Goal: Task Accomplishment & Management: Manage account settings

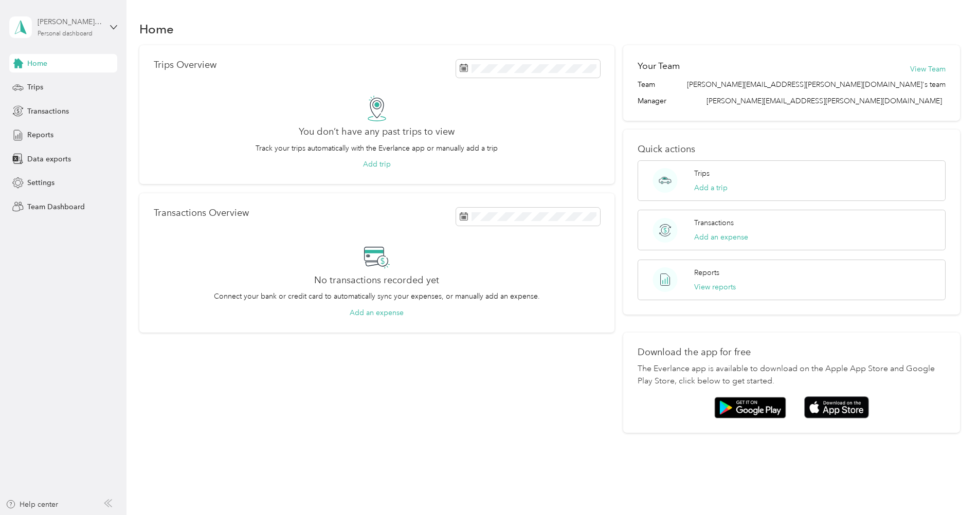
click at [69, 28] on div "[PERSON_NAME][EMAIL_ADDRESS][PERSON_NAME][DOMAIN_NAME] Personal dashboard" at bounding box center [70, 26] width 64 height 21
click at [64, 89] on div "Team dashboard" at bounding box center [175, 85] width 318 height 18
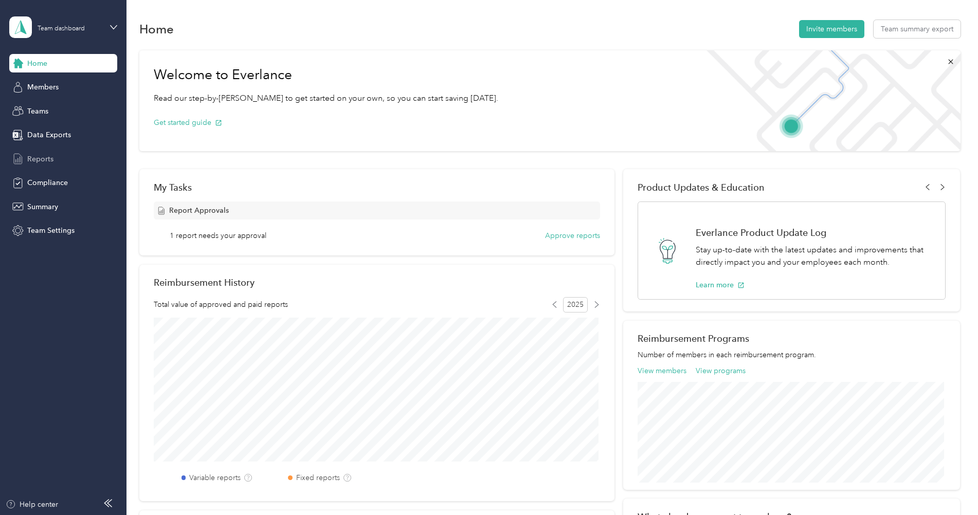
click at [43, 156] on span "Reports" at bounding box center [40, 159] width 26 height 11
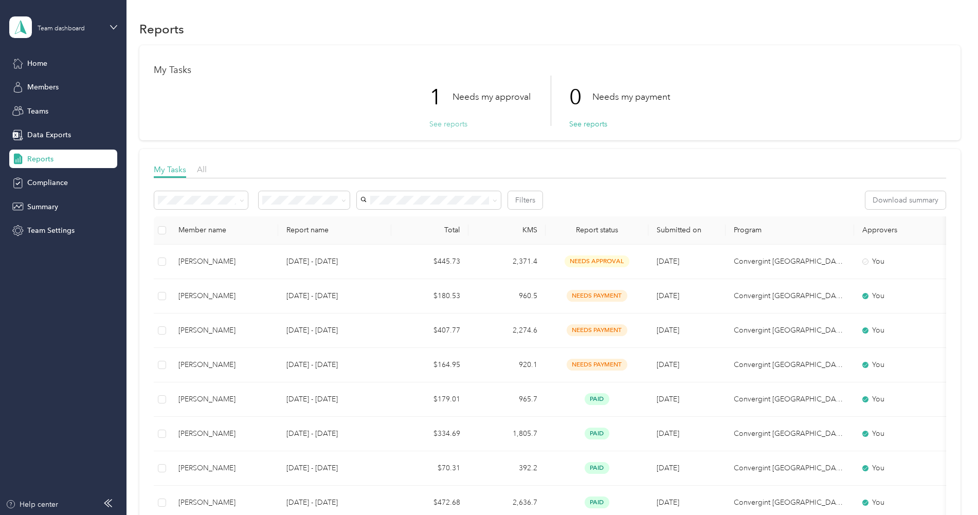
click at [451, 125] on button "See reports" at bounding box center [448, 124] width 38 height 11
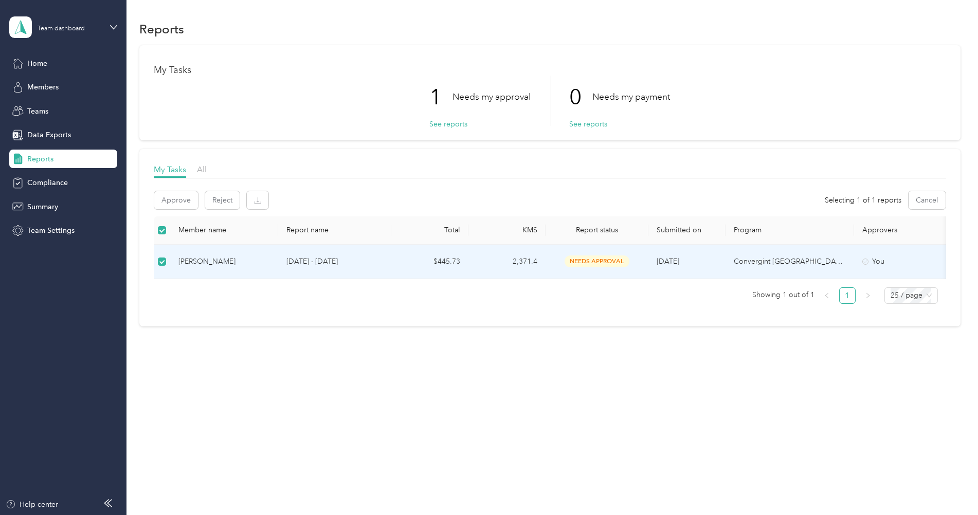
click at [212, 259] on div "[PERSON_NAME]" at bounding box center [223, 261] width 91 height 11
click at [510, 262] on td "2,371.4" at bounding box center [506, 262] width 77 height 34
click at [302, 263] on p "[DATE] - [DATE]" at bounding box center [334, 261] width 97 height 11
click at [202, 261] on div "[PERSON_NAME]" at bounding box center [223, 261] width 91 height 11
click at [27, 61] on span "Home" at bounding box center [37, 63] width 20 height 11
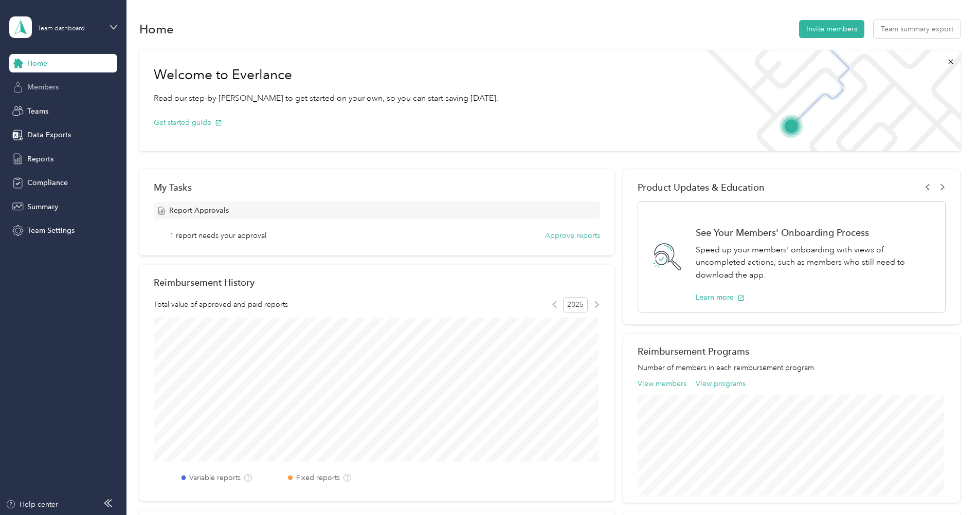
click at [27, 86] on div "Members" at bounding box center [63, 87] width 108 height 19
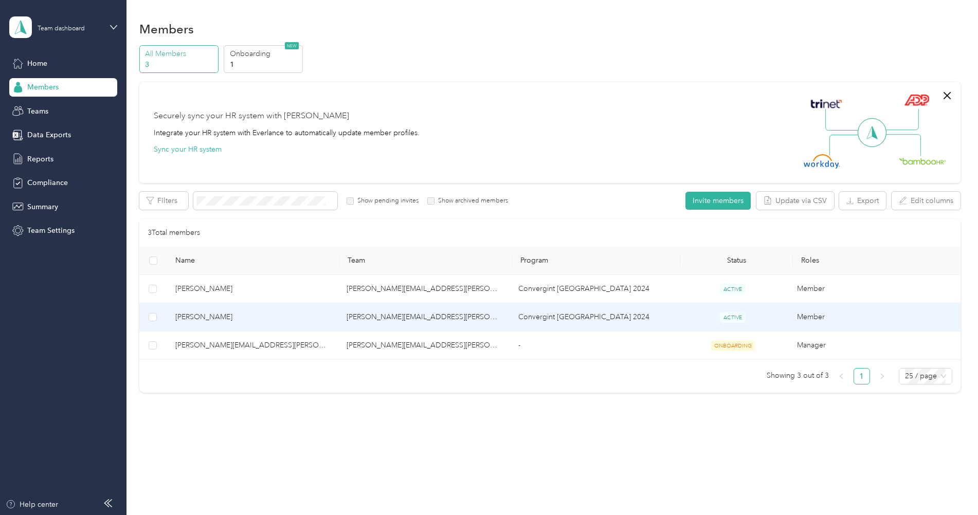
click at [193, 318] on span "[PERSON_NAME]" at bounding box center [252, 317] width 155 height 11
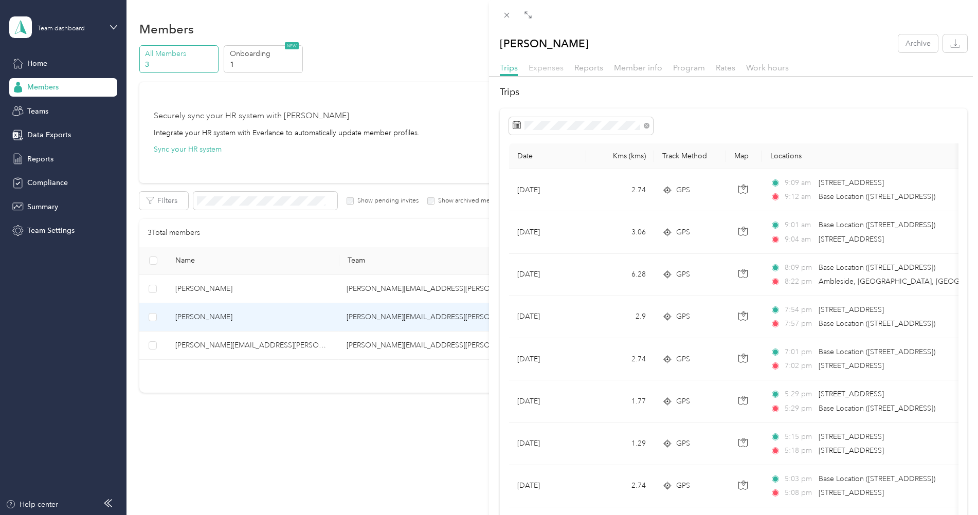
click at [548, 68] on span "Expenses" at bounding box center [545, 68] width 35 height 10
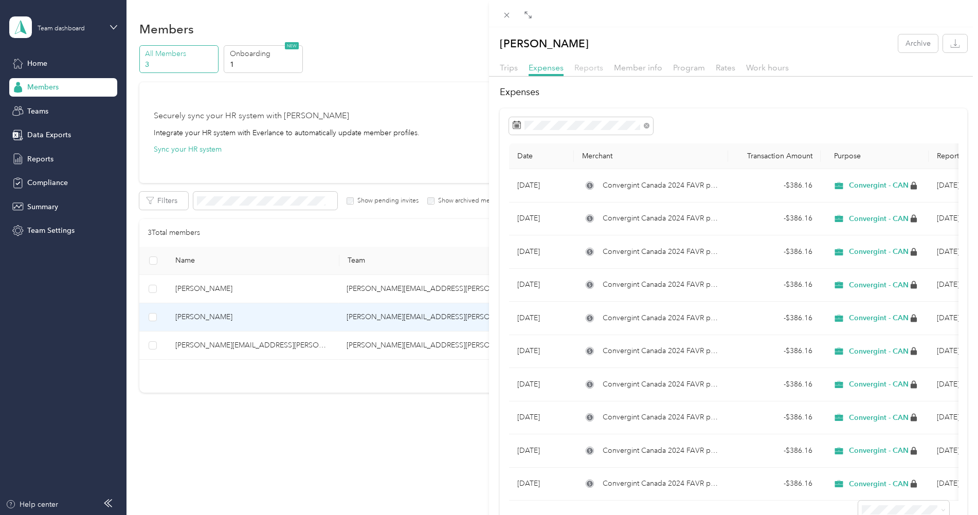
click at [588, 65] on span "Reports" at bounding box center [588, 68] width 29 height 10
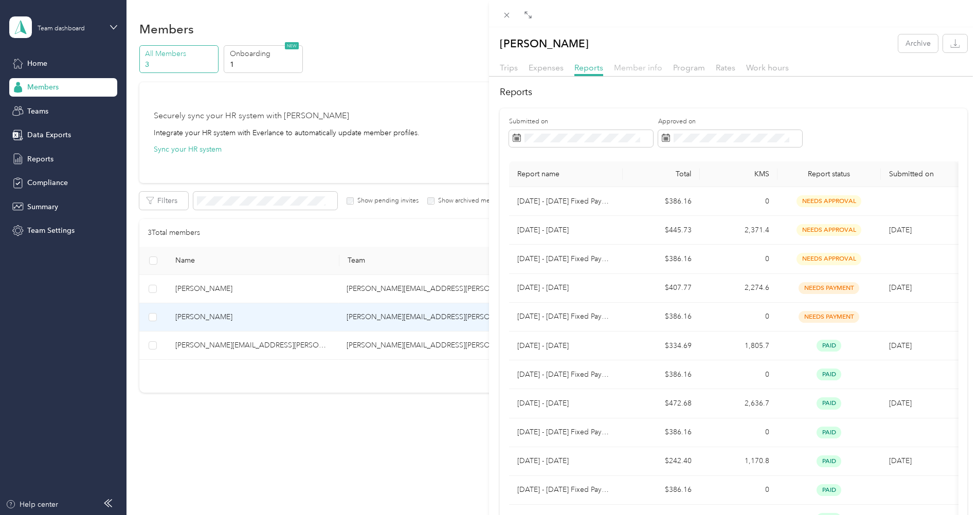
click at [634, 67] on span "Member info" at bounding box center [638, 68] width 48 height 10
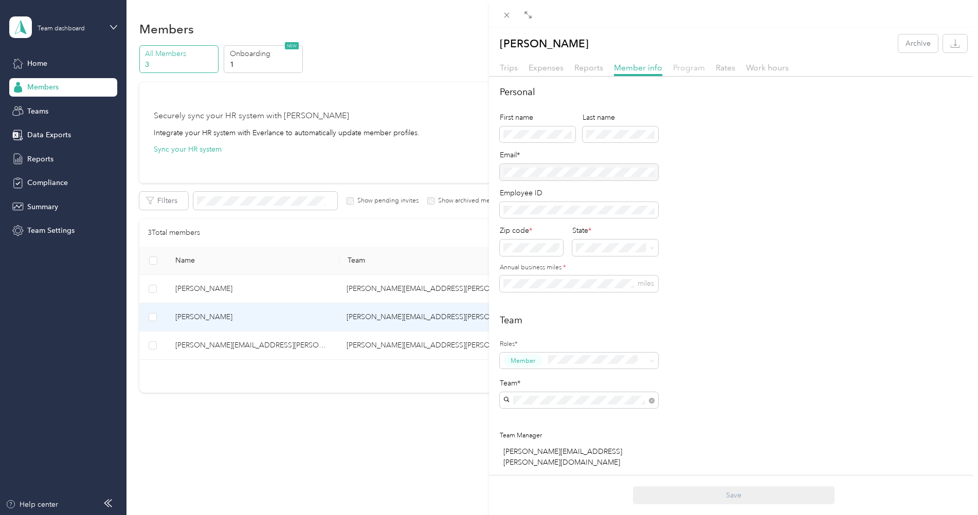
click at [684, 69] on span "Program" at bounding box center [689, 68] width 32 height 10
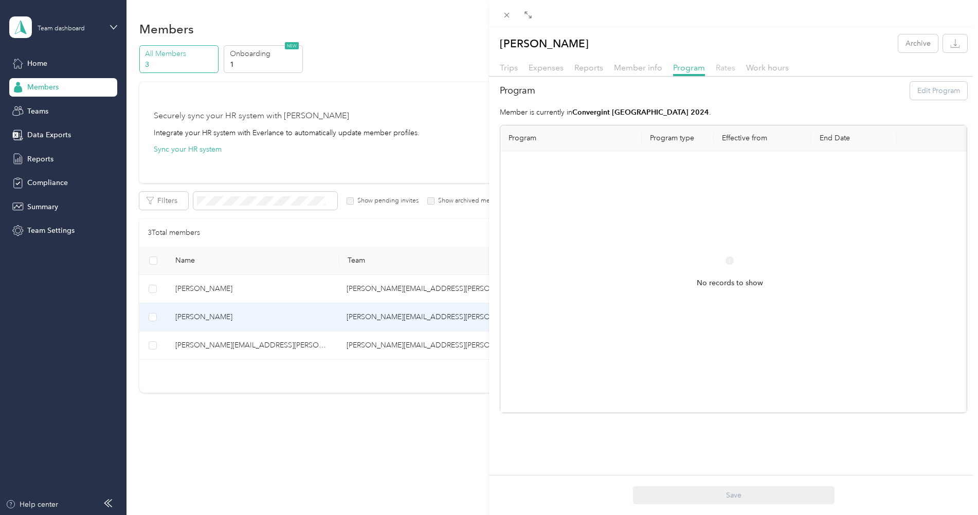
click at [727, 71] on span "Rates" at bounding box center [726, 68] width 20 height 10
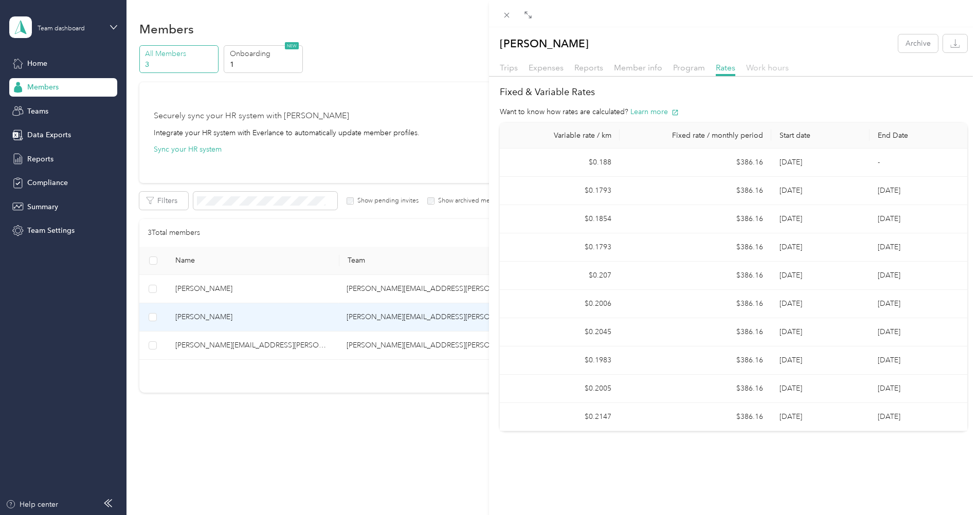
click at [767, 70] on span "Work hours" at bounding box center [767, 68] width 43 height 10
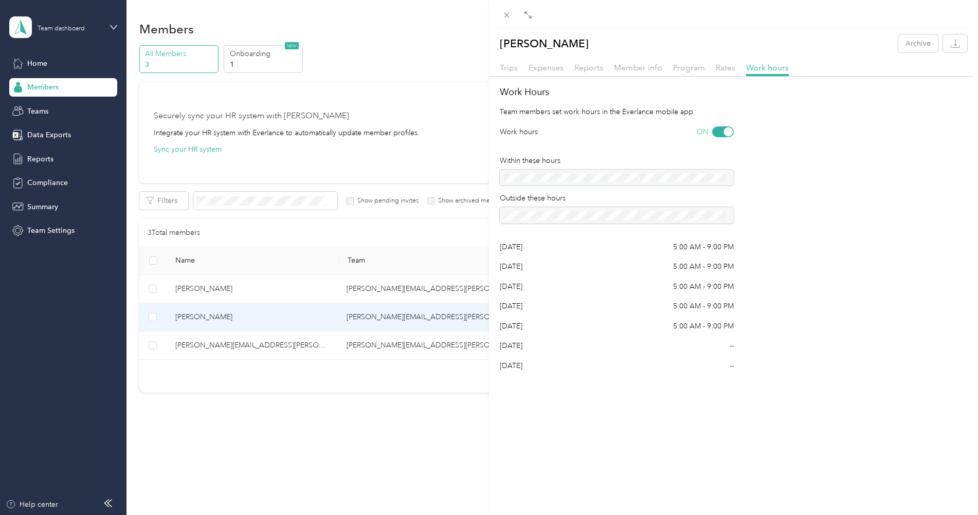
click at [152, 318] on div "[PERSON_NAME] Archive Trips Expenses Reports Member info Program Rates Work hou…" at bounding box center [489, 257] width 978 height 515
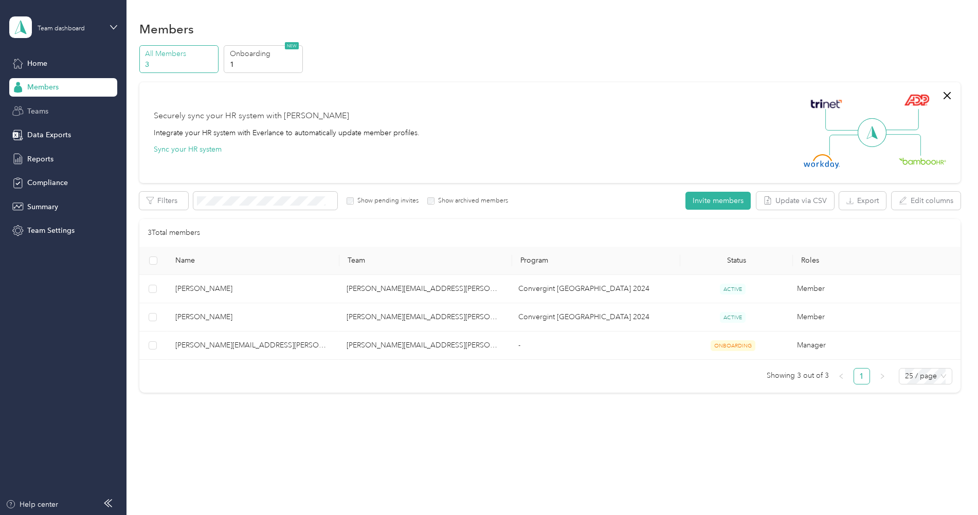
click at [42, 113] on span "Teams" at bounding box center [37, 111] width 21 height 11
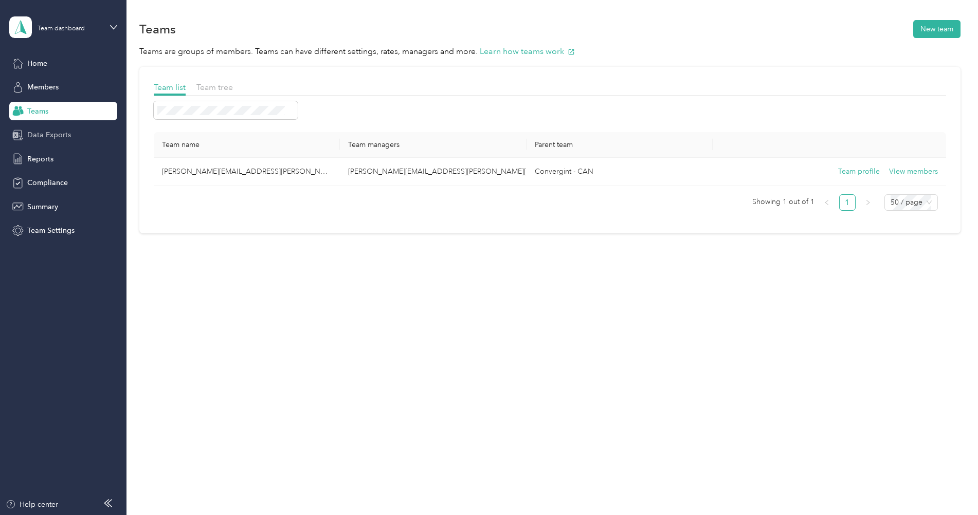
click at [36, 135] on span "Data Exports" at bounding box center [49, 135] width 44 height 11
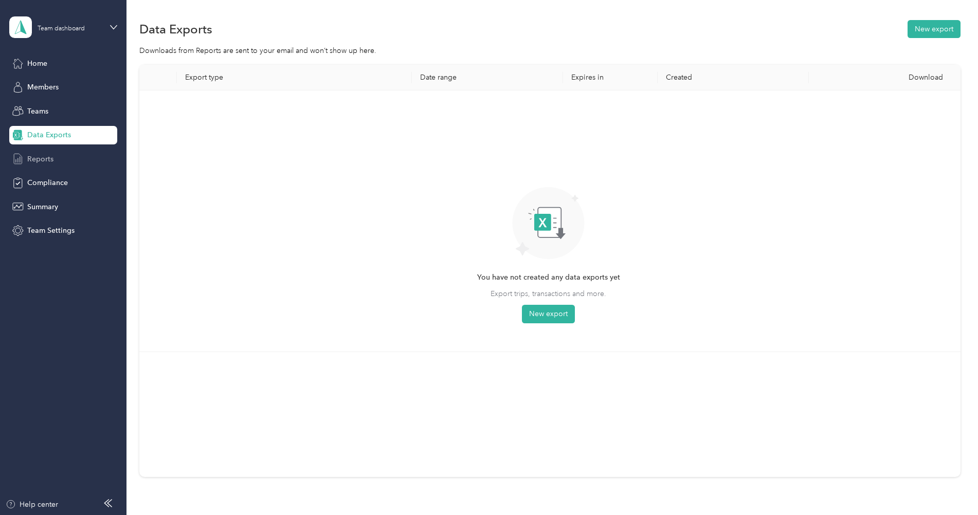
click at [39, 159] on span "Reports" at bounding box center [40, 159] width 26 height 11
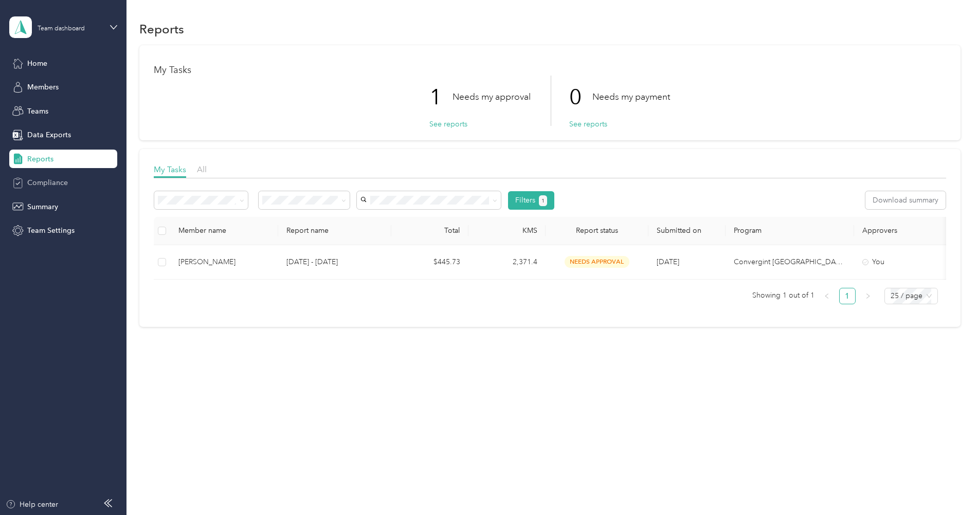
click at [38, 182] on span "Compliance" at bounding box center [47, 182] width 41 height 11
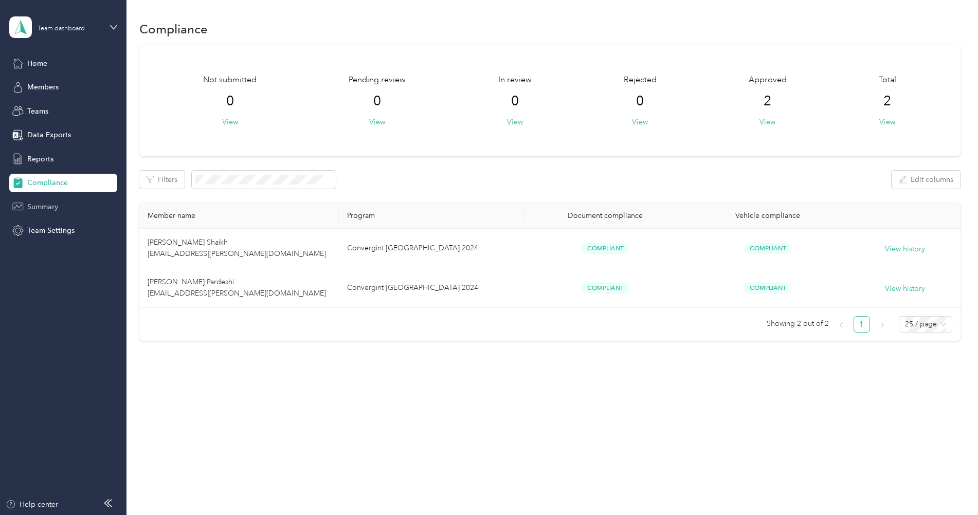
click at [40, 200] on div "Summary" at bounding box center [63, 206] width 108 height 19
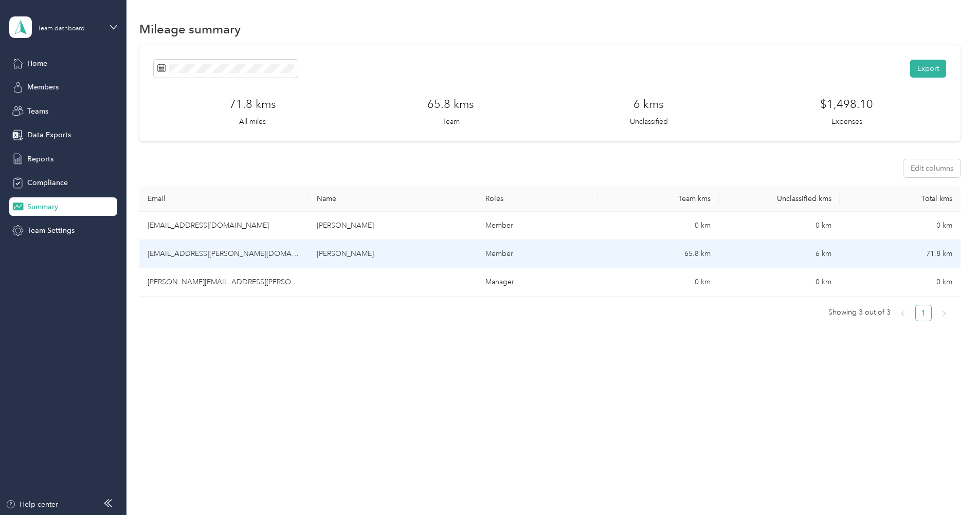
click at [192, 259] on td "[EMAIL_ADDRESS][PERSON_NAME][DOMAIN_NAME]" at bounding box center [223, 254] width 169 height 28
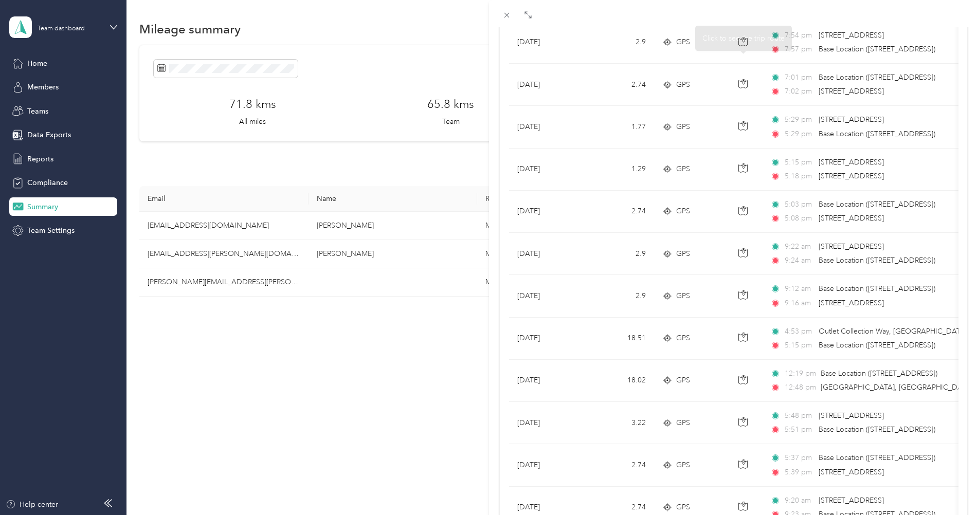
scroll to position [798, 0]
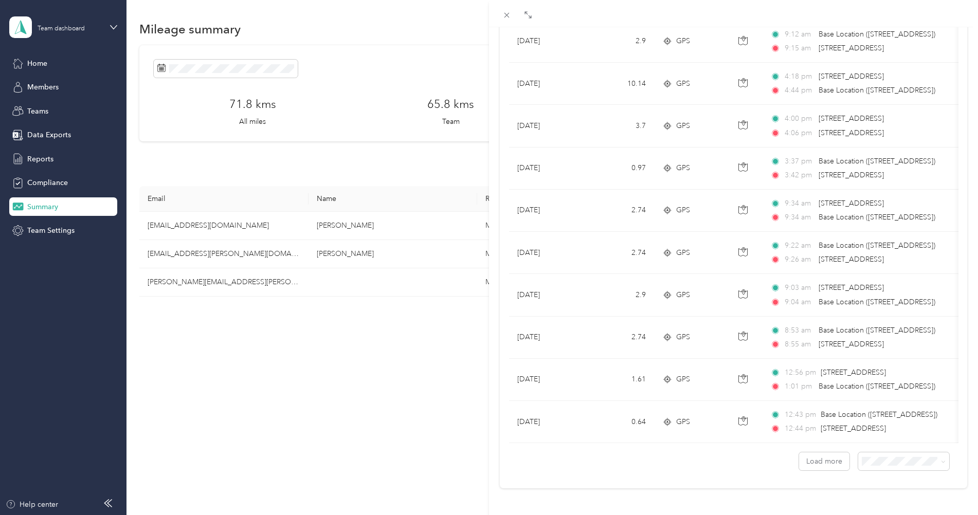
click at [51, 231] on div "[PERSON_NAME] Archive Trips Expenses Reports Member info Program Rates Work hou…" at bounding box center [489, 257] width 978 height 515
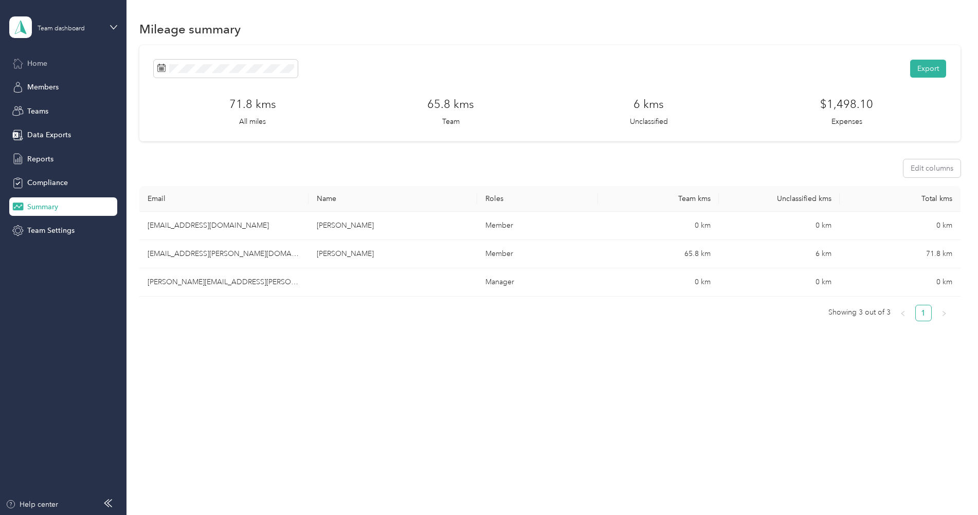
click at [32, 65] on span "Home" at bounding box center [37, 63] width 20 height 11
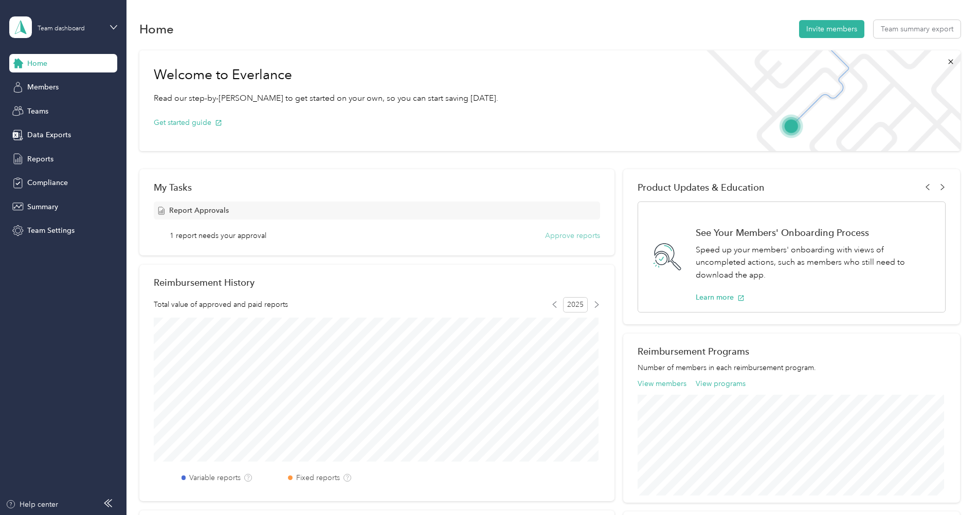
click at [582, 236] on button "Approve reports" at bounding box center [572, 235] width 55 height 11
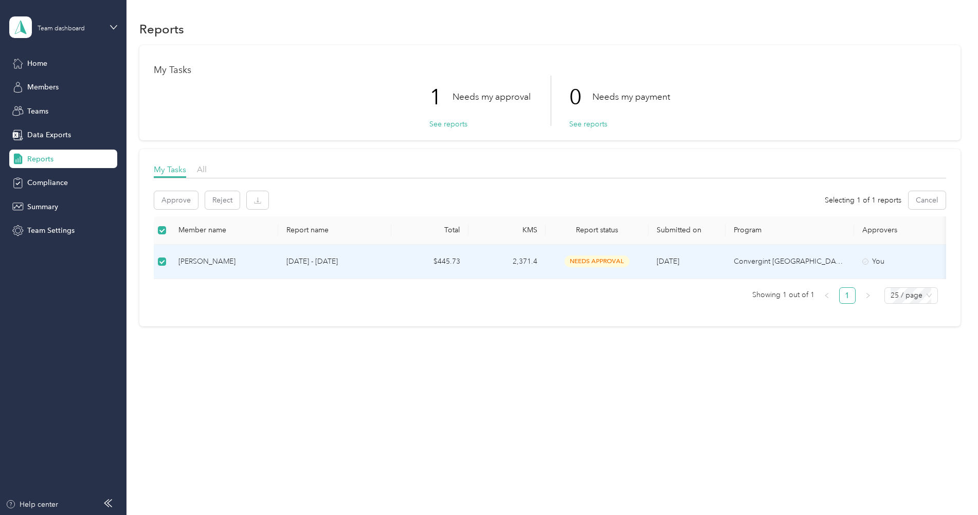
click at [206, 261] on div "[PERSON_NAME]" at bounding box center [223, 261] width 91 height 11
click at [607, 263] on span "needs approval" at bounding box center [596, 261] width 65 height 12
drag, startPoint x: 449, startPoint y: 126, endPoint x: 469, endPoint y: 157, distance: 37.2
click at [451, 127] on button "See reports" at bounding box center [448, 124] width 38 height 11
click at [174, 195] on button "Approve" at bounding box center [176, 200] width 44 height 18
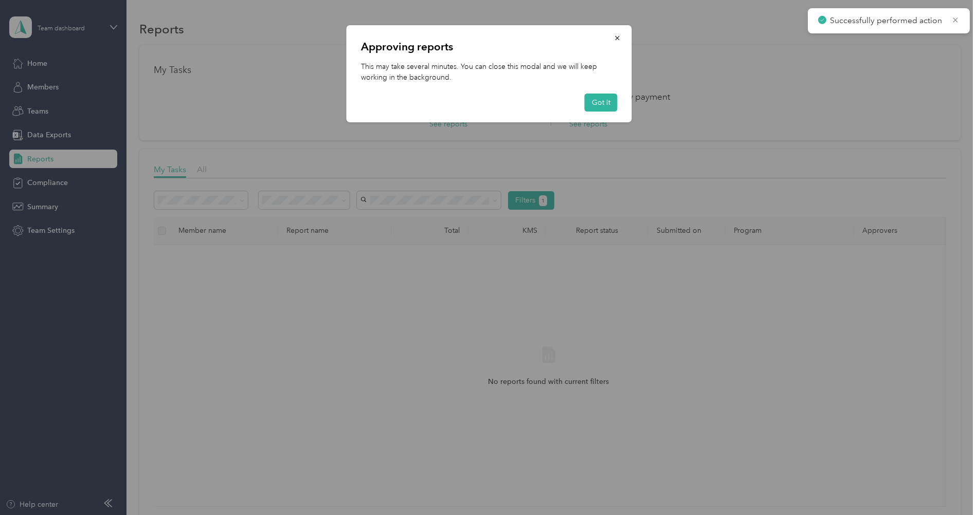
drag, startPoint x: 607, startPoint y: 99, endPoint x: 596, endPoint y: 123, distance: 26.0
click at [606, 102] on button "Got it" at bounding box center [600, 103] width 33 height 18
